Goal: Task Accomplishment & Management: Manage account settings

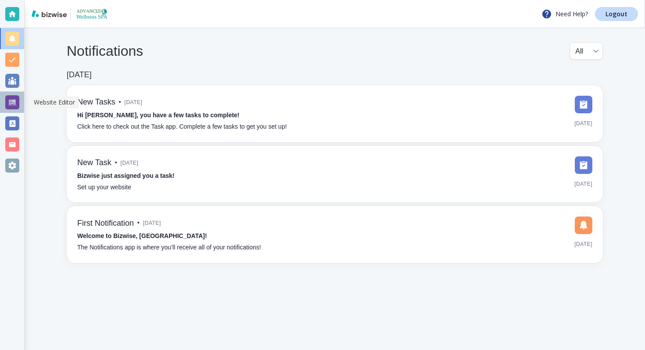
click at [6, 106] on div at bounding box center [12, 102] width 14 height 14
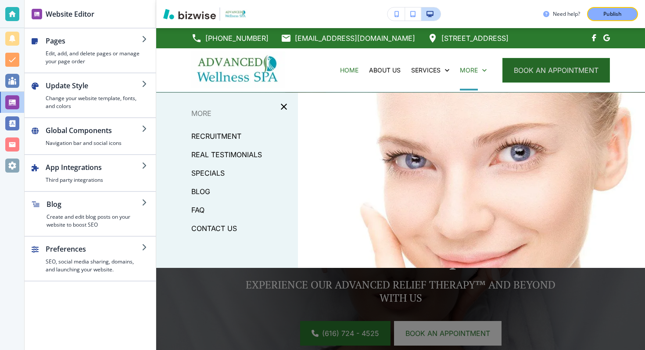
click at [527, 66] on button "book an appointment" at bounding box center [556, 70] width 108 height 25
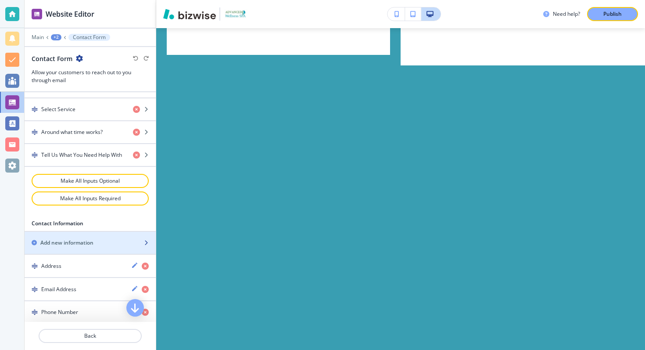
scroll to position [475, 0]
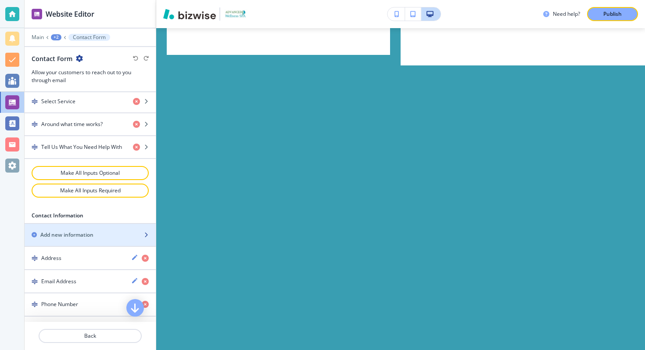
click at [100, 230] on div "button" at bounding box center [90, 227] width 131 height 7
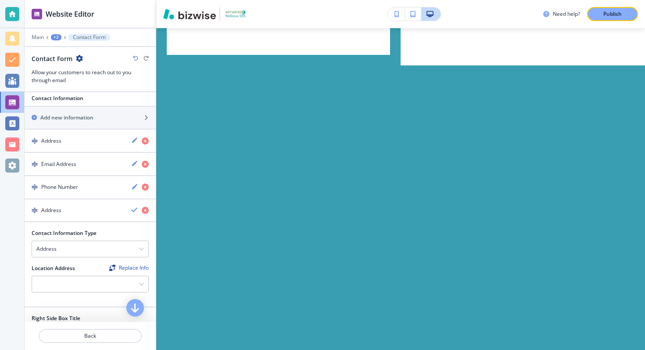
scroll to position [613, 0]
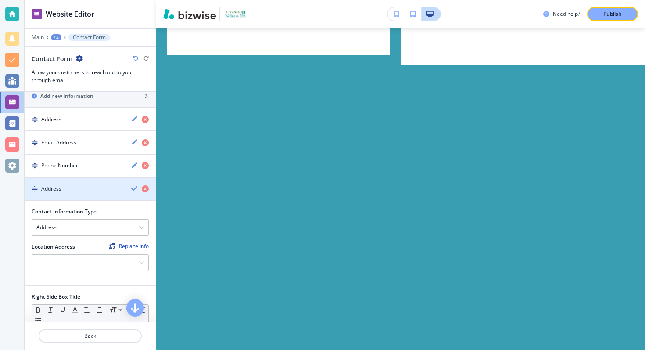
click at [95, 194] on div "button" at bounding box center [90, 196] width 131 height 7
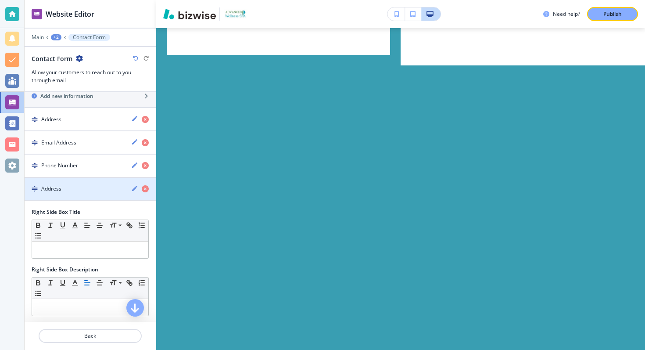
click at [129, 185] on div "Address" at bounding box center [90, 189] width 131 height 8
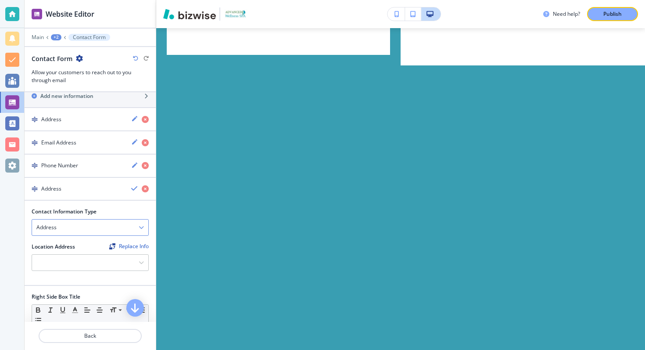
click at [109, 225] on div "Address" at bounding box center [90, 227] width 116 height 16
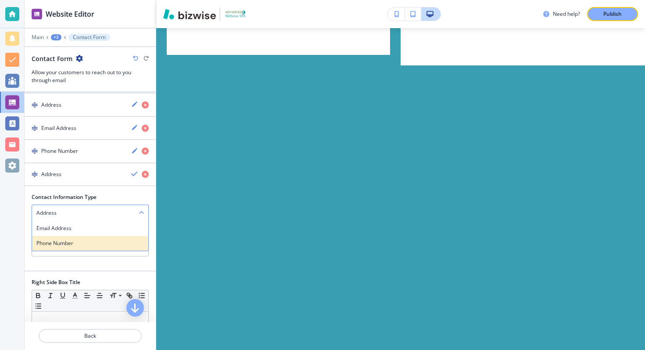
scroll to position [629, 0]
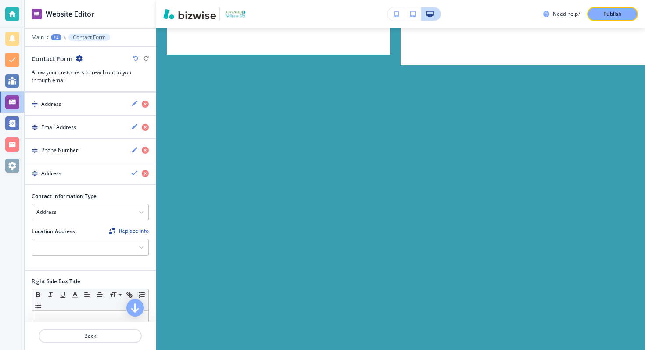
click at [87, 257] on div "Location Address Replace Info [STREET_ADDRESS]" at bounding box center [90, 244] width 131 height 35
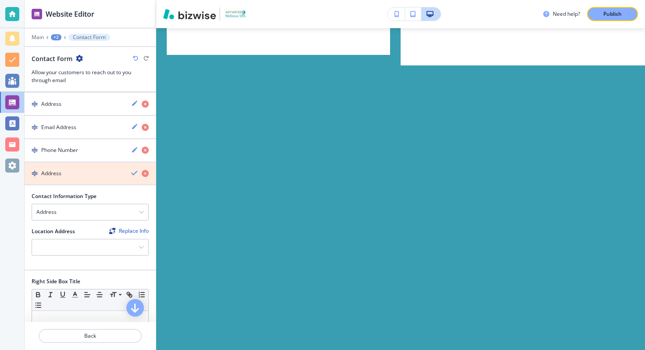
click at [143, 172] on icon "button" at bounding box center [145, 173] width 7 height 7
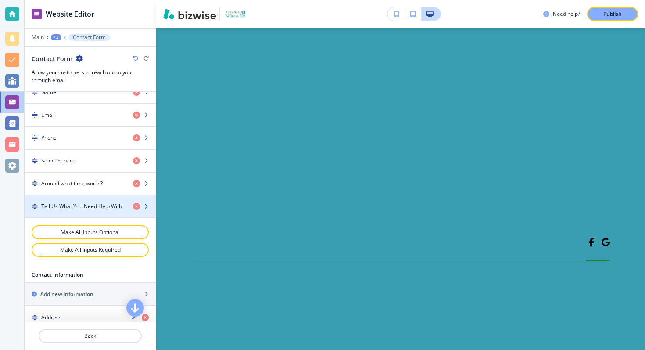
scroll to position [409, 0]
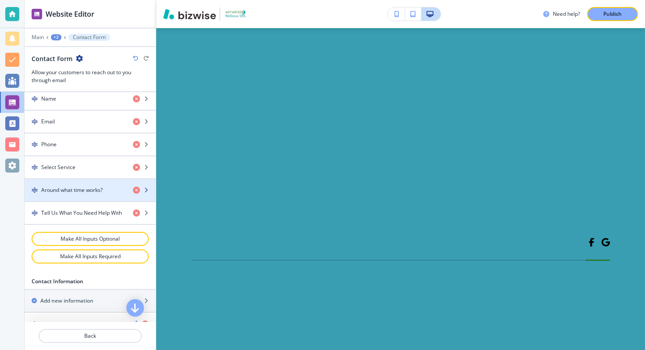
click at [79, 194] on div "button" at bounding box center [90, 197] width 131 height 7
click at [109, 192] on div "Around what time works?" at bounding box center [75, 190] width 101 height 8
click at [86, 193] on h4 "Around what time works?" at bounding box center [71, 190] width 61 height 8
click at [147, 192] on icon "button" at bounding box center [145, 189] width 5 height 5
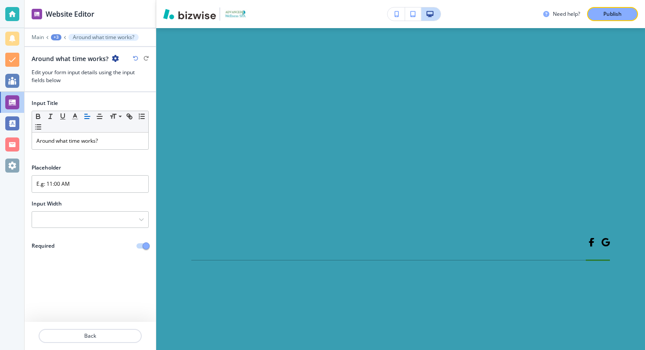
scroll to position [4655, 0]
click at [69, 143] on p "Around what time works?" at bounding box center [90, 141] width 108 height 8
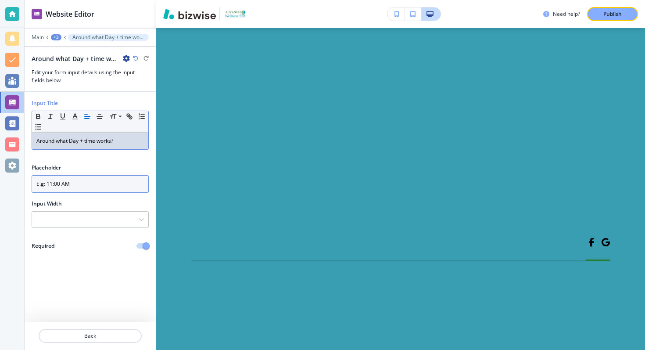
click at [79, 182] on input "E.g: 11:00 AM" at bounding box center [90, 184] width 117 height 18
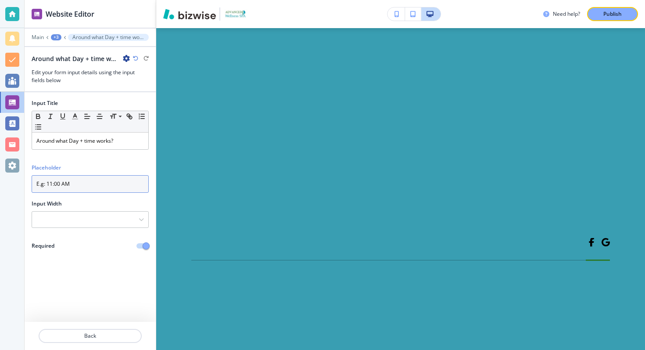
click at [48, 185] on input "E.g: 11:00 AM" at bounding box center [90, 184] width 117 height 18
click at [47, 185] on input "E.g: 11:00 AM" at bounding box center [90, 184] width 117 height 18
click at [126, 165] on div "Placeholder" at bounding box center [90, 168] width 117 height 8
click at [115, 185] on input "E.g: [DATE] at 11:00 AM" at bounding box center [90, 184] width 117 height 18
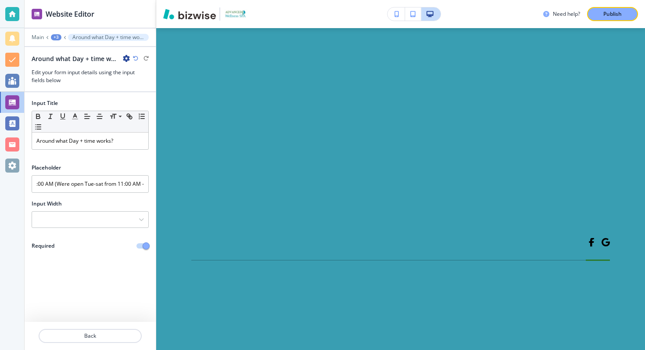
scroll to position [0, 0]
click at [130, 188] on input "E.g: [DATE] at 11:00 AM (Were open Tue-sat from 11:00 AM -" at bounding box center [90, 184] width 117 height 18
click at [135, 184] on input "E.g: [DATE] at 11:00 AM (Were open Tue-sat from 11:00 AM -" at bounding box center [90, 184] width 117 height 18
type input "E.g: [DATE] at 11:00 AM (Were open Tue-sat from 11:00 AM - 7:00 PM)"
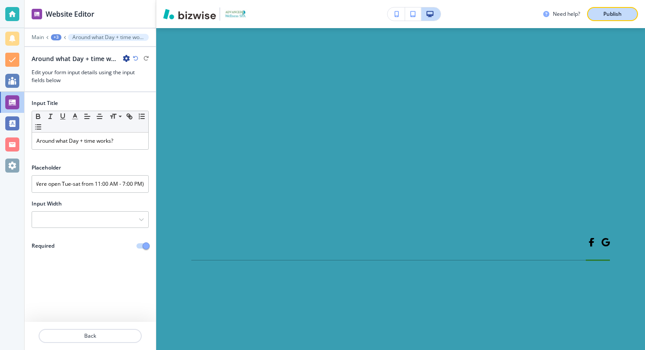
scroll to position [0, 0]
click at [620, 11] on p "Publish" at bounding box center [612, 14] width 18 height 8
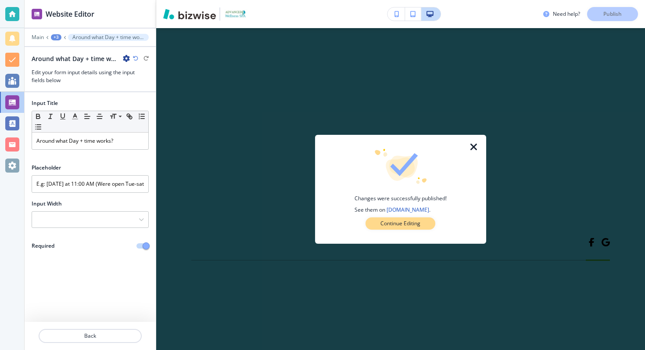
click at [386, 221] on p "Continue Editing" at bounding box center [400, 223] width 40 height 8
